Goal: Find specific page/section: Find specific page/section

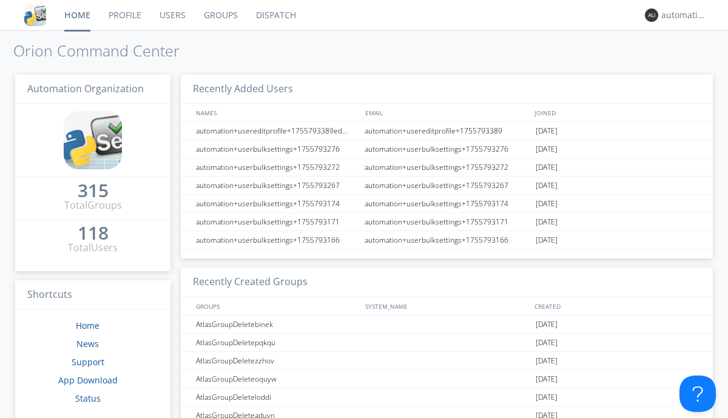
click at [275, 15] on link "Dispatch" at bounding box center [276, 15] width 58 height 30
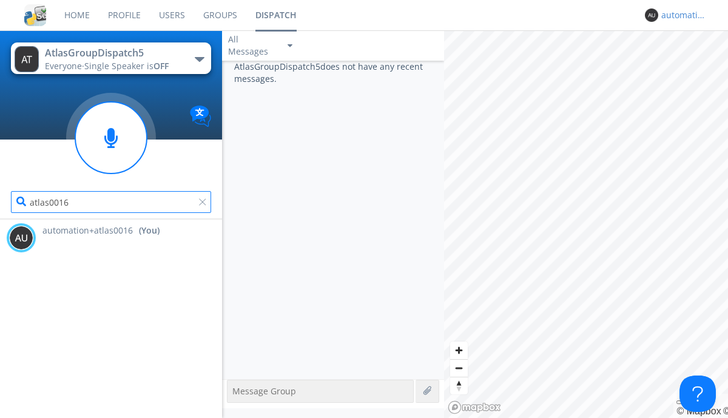
type input "atlas0016"
click at [681, 15] on div "automation+atlas0016" at bounding box center [684, 15] width 46 height 12
click at [690, 64] on div "Log Out" at bounding box center [690, 64] width 62 height 22
